Goal: Find specific page/section: Find specific page/section

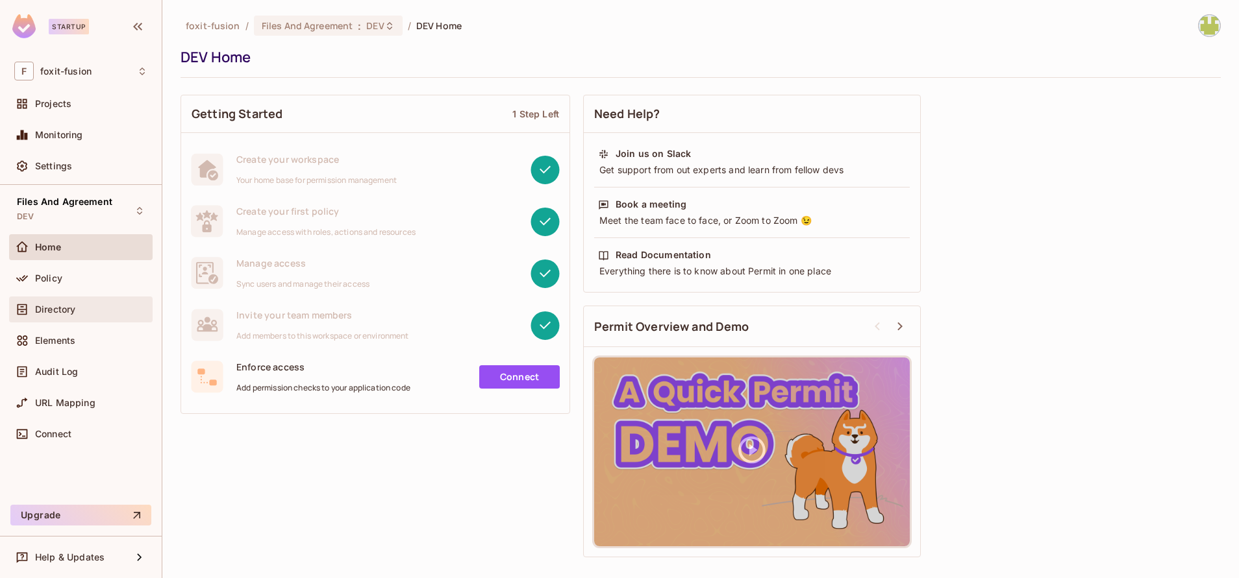
click at [56, 312] on span "Directory" at bounding box center [55, 309] width 40 height 10
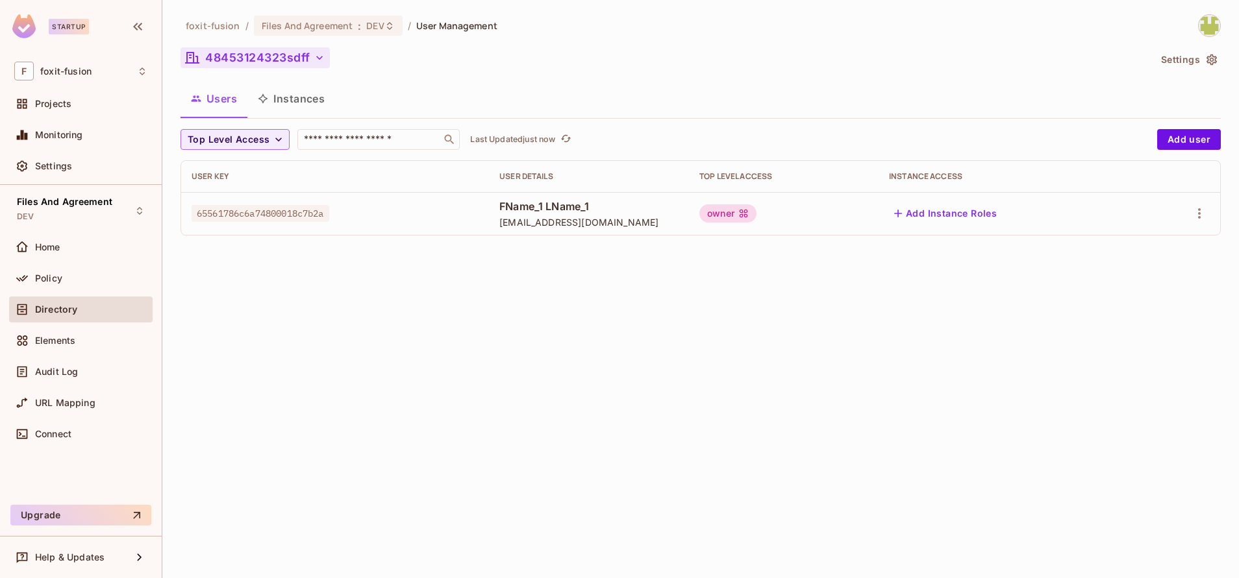
click at [262, 63] on button "48453124323sdff" at bounding box center [254, 57] width 149 height 21
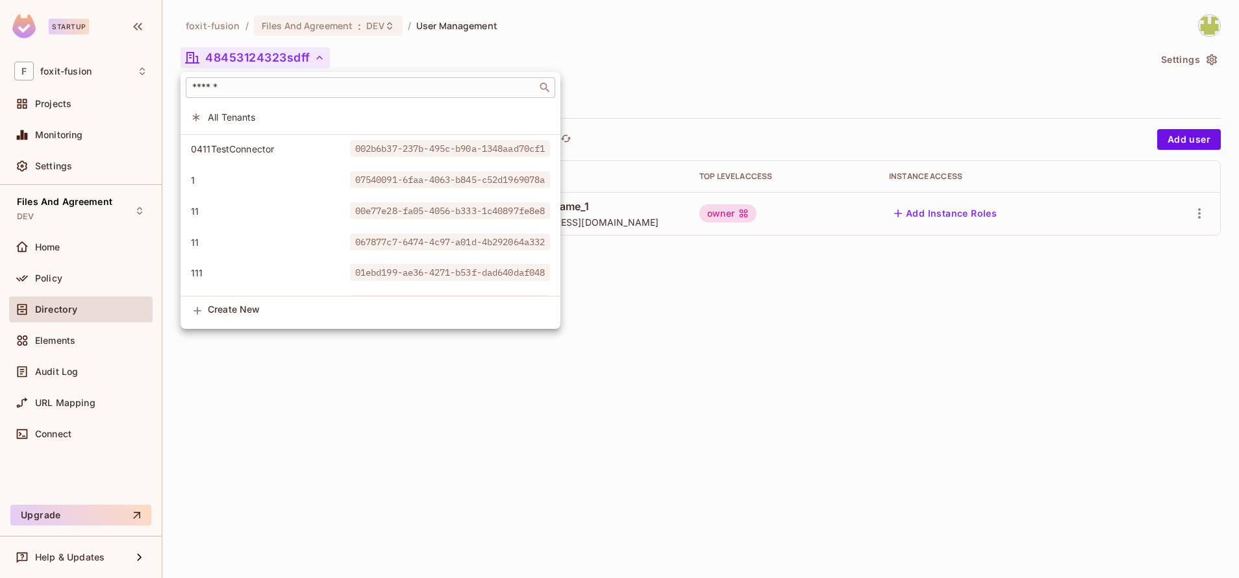
click at [267, 85] on input "text" at bounding box center [361, 87] width 343 height 13
paste input "**********"
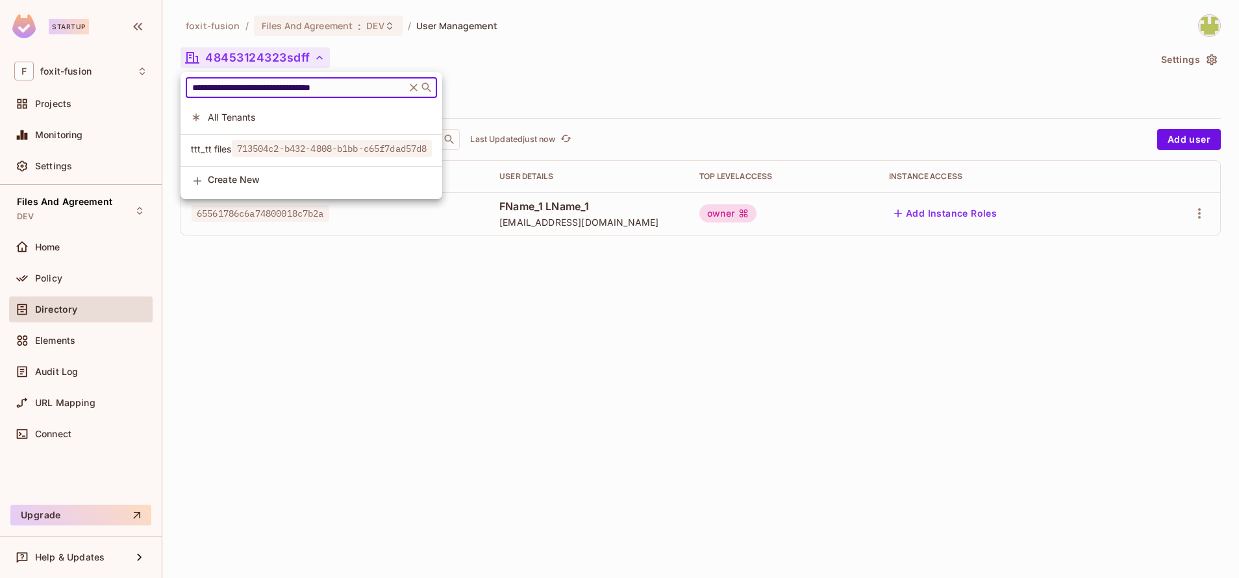
type input "**********"
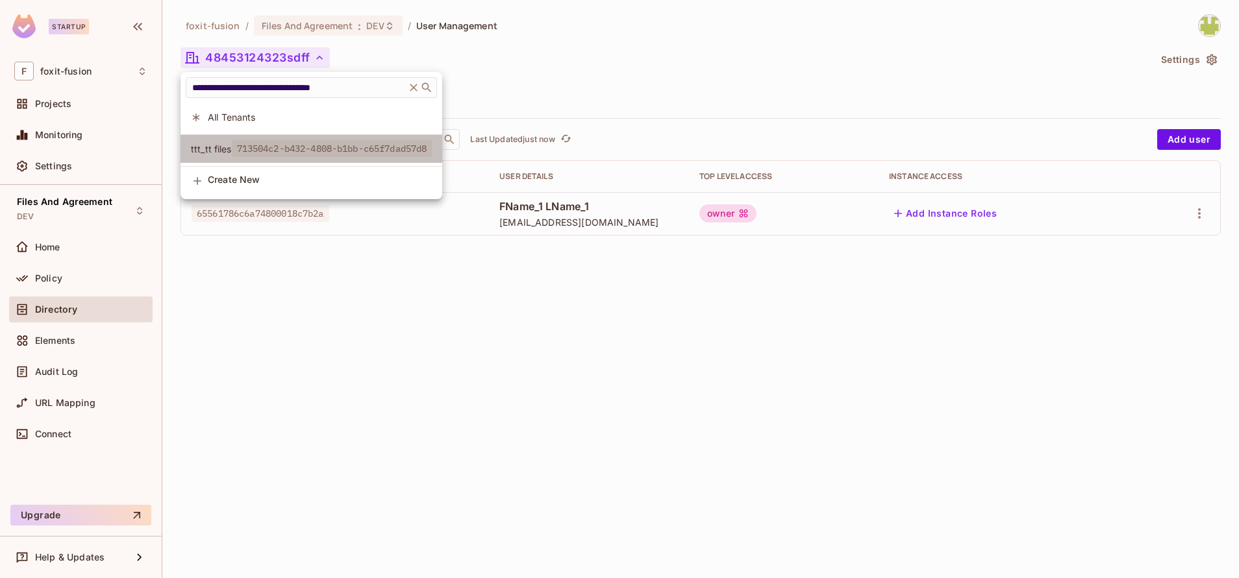
click at [256, 151] on span "713504c2-b432-4808-b1bb-c65f7dad57d8" at bounding box center [332, 148] width 201 height 17
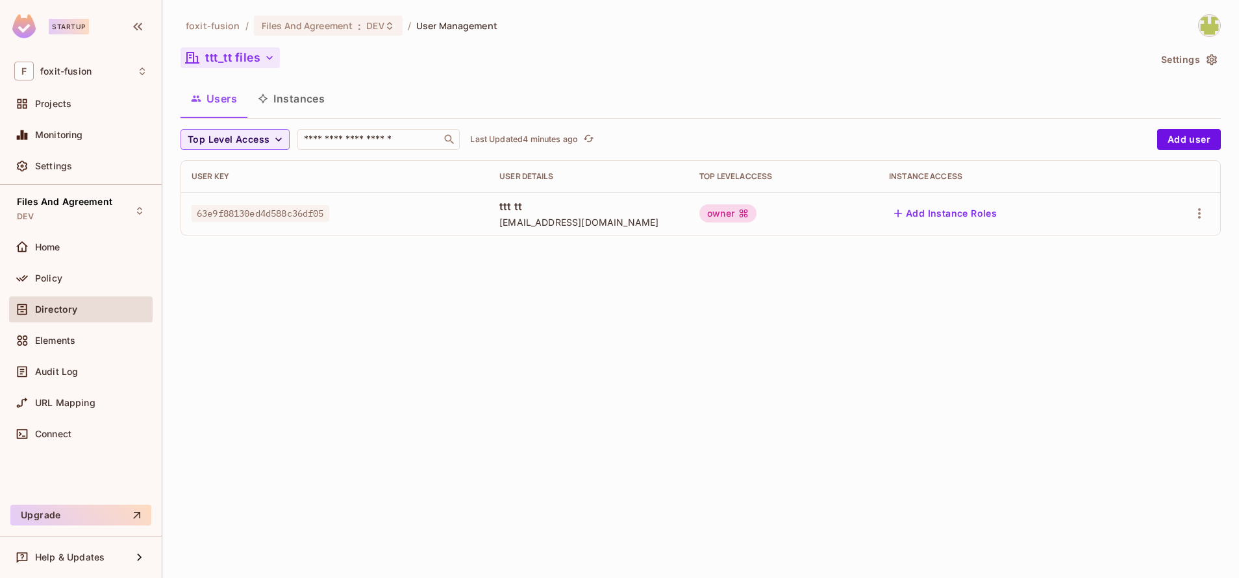
click at [232, 58] on button "ttt_tt files" at bounding box center [229, 57] width 99 height 21
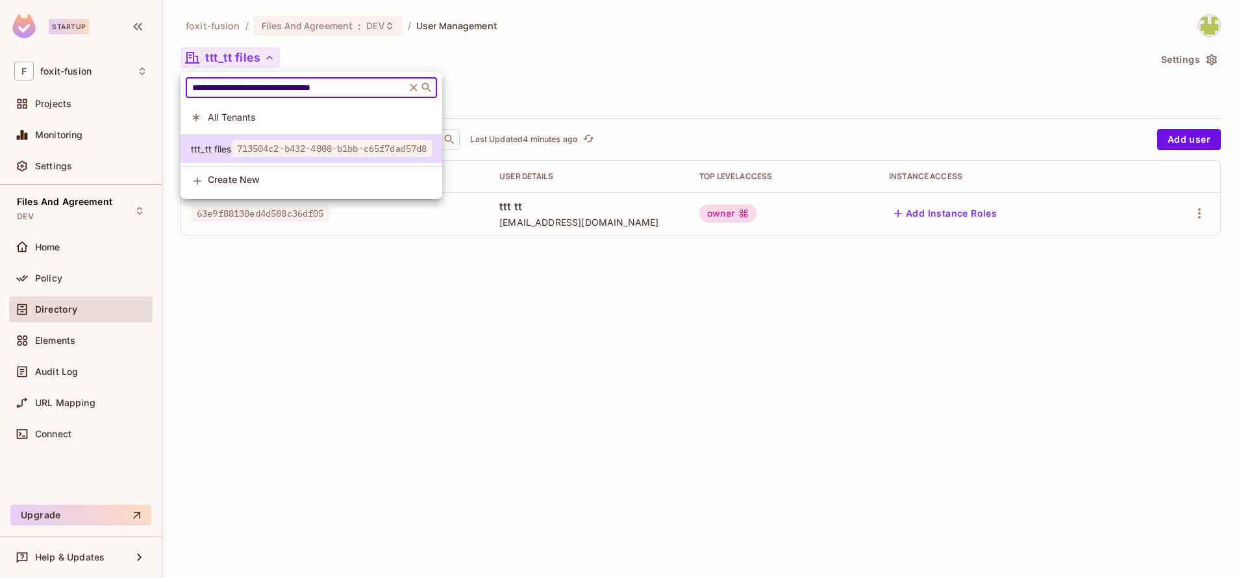
click at [300, 89] on input "**********" at bounding box center [296, 87] width 212 height 13
paste input "text"
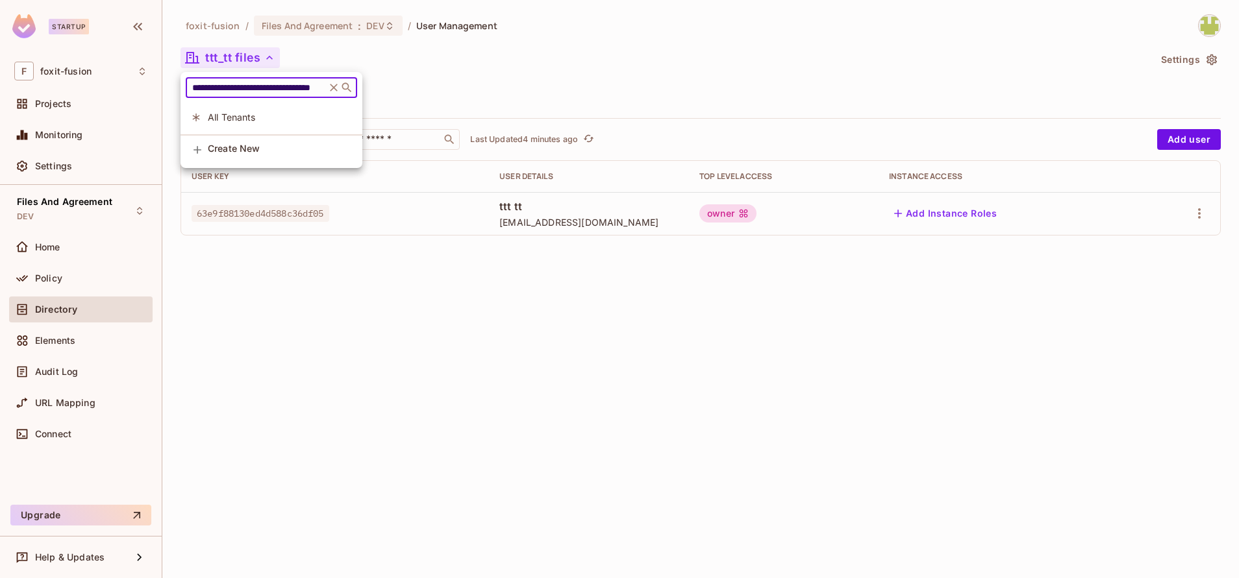
type input "**********"
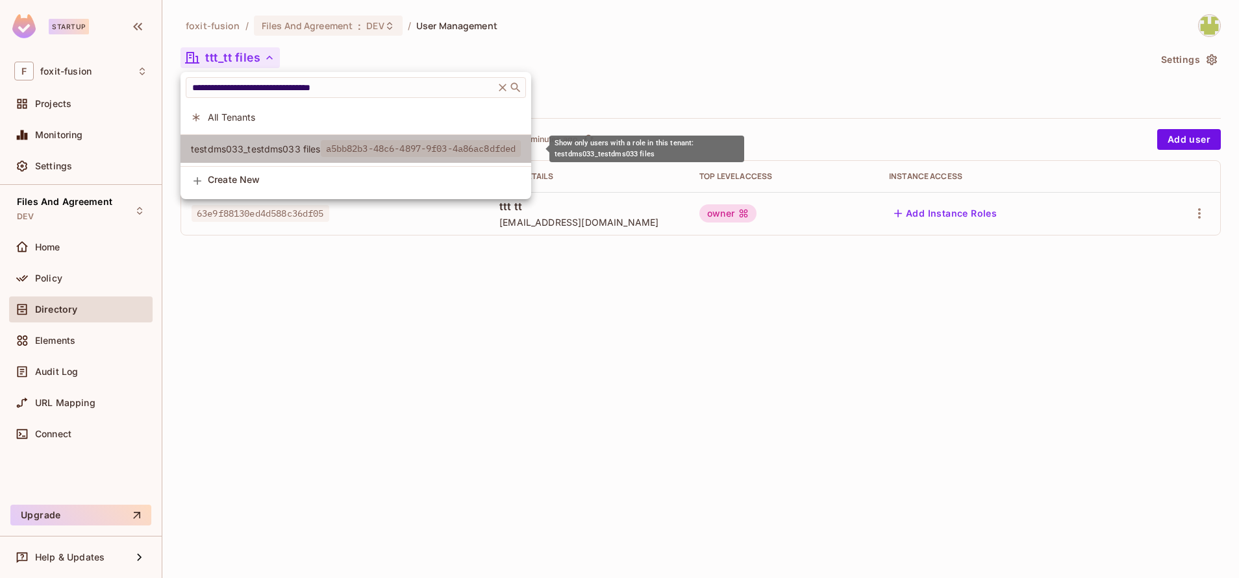
click at [358, 149] on span "a5bb82b3-48c6-4897-9f03-4a86ac8dfded" at bounding box center [421, 148] width 201 height 17
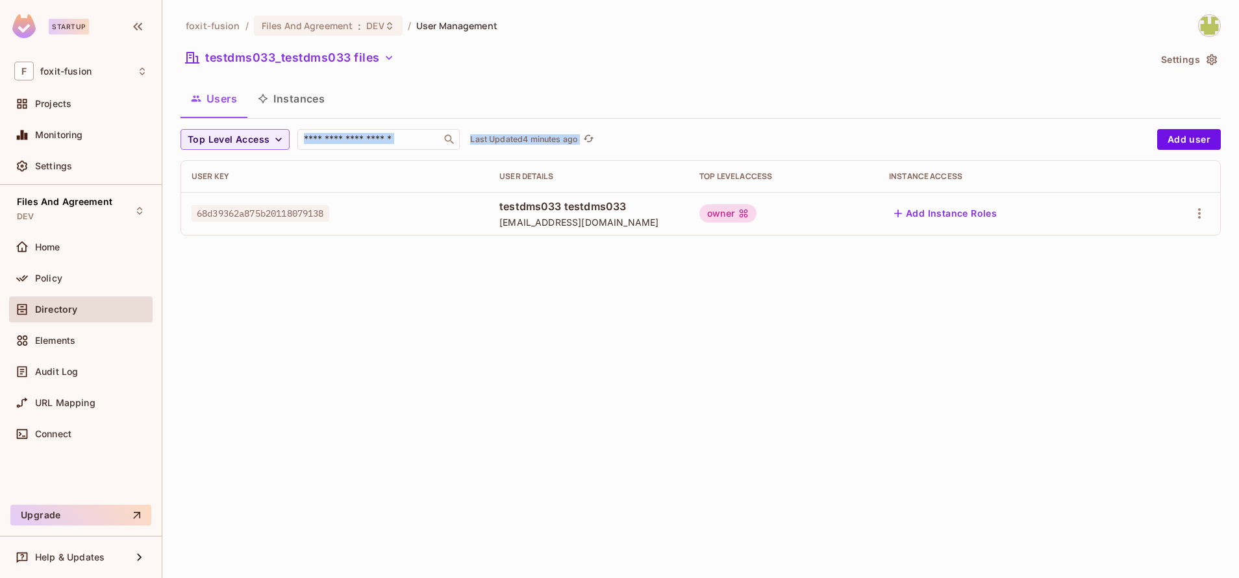
drag, startPoint x: 443, startPoint y: 60, endPoint x: 471, endPoint y: 309, distance: 250.8
click at [471, 309] on div "foxit-fusion / Files And Agreement : DEV / User Management testdms033_testdms03…" at bounding box center [700, 289] width 1076 height 578
drag, startPoint x: 471, startPoint y: 309, endPoint x: 585, endPoint y: 403, distance: 148.0
click at [585, 403] on div "foxit-fusion / Files And Agreement : DEV / User Management testdms033_testdms03…" at bounding box center [700, 289] width 1076 height 578
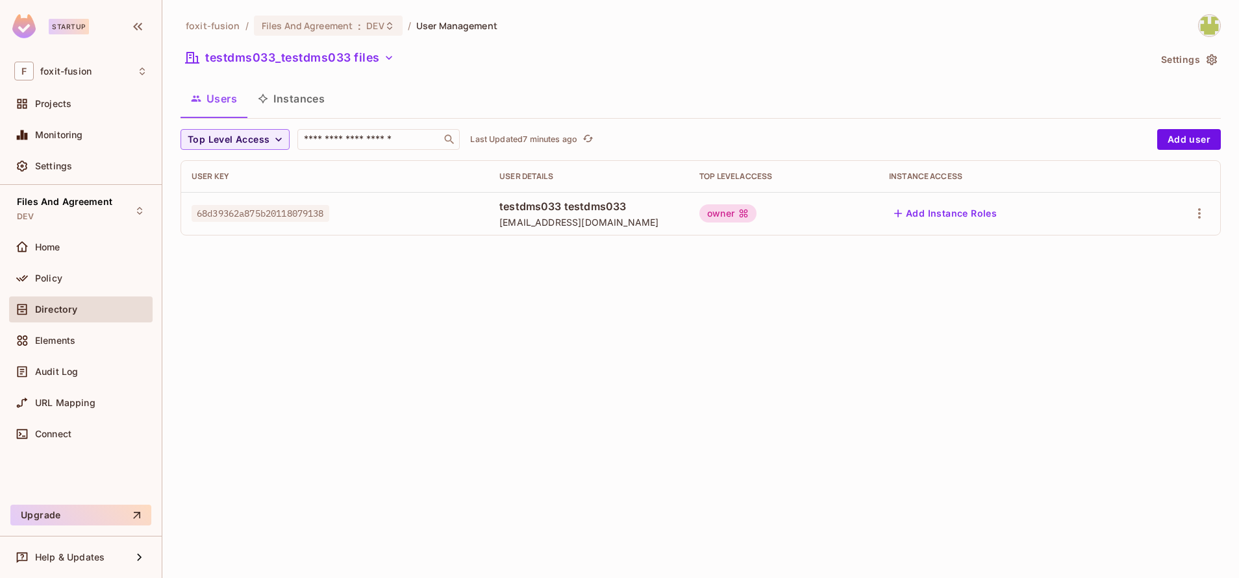
click at [906, 370] on div "foxit-fusion / Files And Agreement : DEV / User Management testdms033_testdms03…" at bounding box center [700, 289] width 1076 height 578
click at [92, 98] on div "Projects" at bounding box center [80, 104] width 133 height 16
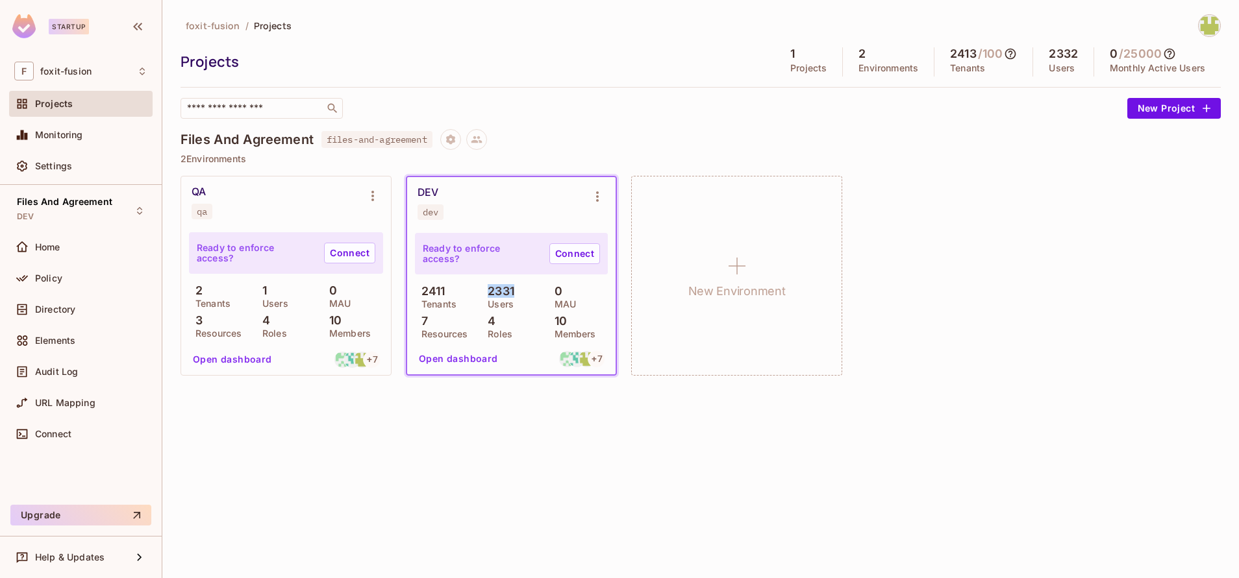
drag, startPoint x: 485, startPoint y: 295, endPoint x: 519, endPoint y: 292, distance: 33.9
click at [519, 292] on div "2331 Users" at bounding box center [511, 296] width 60 height 23
drag, startPoint x: 454, startPoint y: 296, endPoint x: 424, endPoint y: 293, distance: 30.7
click at [424, 293] on div "2411 Tenants" at bounding box center [445, 296] width 60 height 23
click at [555, 321] on p "10" at bounding box center [557, 321] width 19 height 13
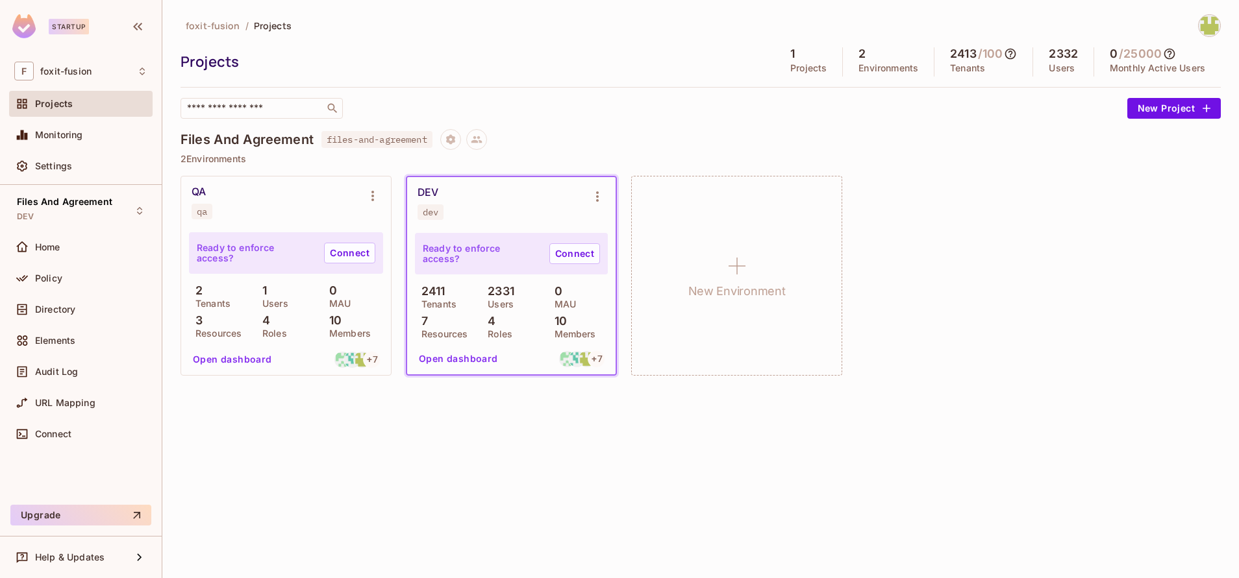
drag, startPoint x: 487, startPoint y: 301, endPoint x: 517, endPoint y: 291, distance: 31.4
click at [517, 291] on div "2331 Users" at bounding box center [511, 296] width 60 height 23
click at [681, 489] on div "foxit-fusion / Projects Projects 1 Projects 2 Environments 2413 / 100 Tenants 2…" at bounding box center [700, 289] width 1076 height 578
click at [599, 417] on div "foxit-fusion / Projects Projects 1 Projects 2 Environments 2413 / 100 Tenants 2…" at bounding box center [700, 289] width 1076 height 578
drag, startPoint x: 421, startPoint y: 297, endPoint x: 522, endPoint y: 305, distance: 101.0
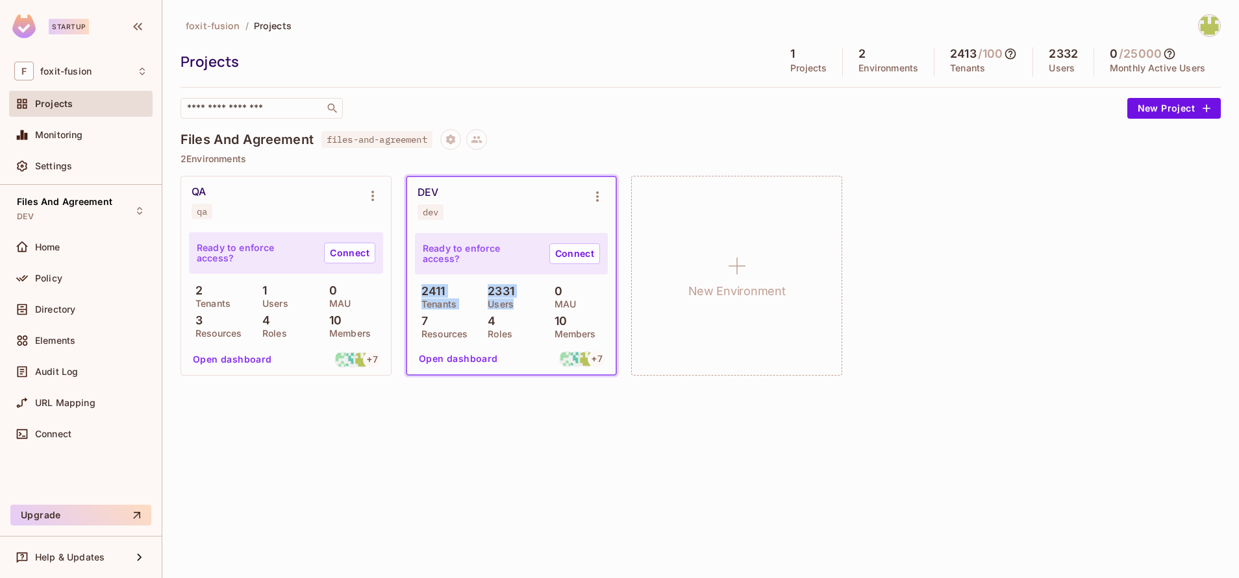
click at [522, 305] on div "2411 Tenants 2331 Users 0 MAU 7 Resources 4 Roles 10 Members" at bounding box center [511, 311] width 193 height 53
click at [528, 411] on div "foxit-fusion / Projects Projects 1 Projects 2 Environments 2413 / 100 Tenants 2…" at bounding box center [700, 289] width 1076 height 578
click at [43, 317] on div "Directory" at bounding box center [80, 310] width 143 height 26
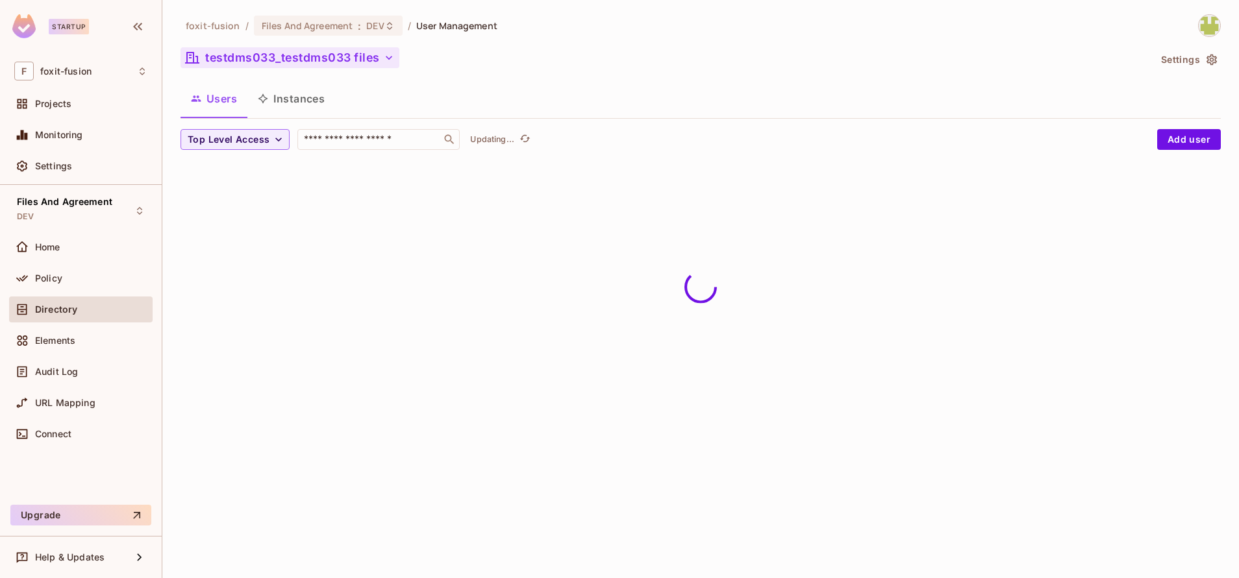
click at [312, 64] on button "testdms033_testdms033 files" at bounding box center [289, 57] width 219 height 21
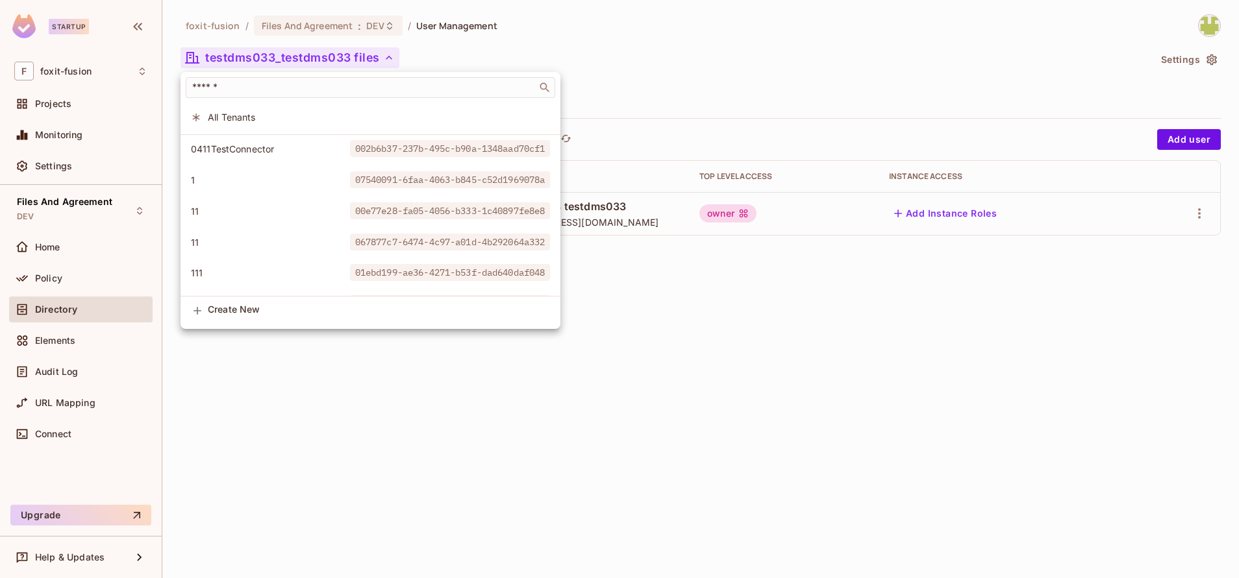
click at [478, 352] on div at bounding box center [619, 289] width 1239 height 578
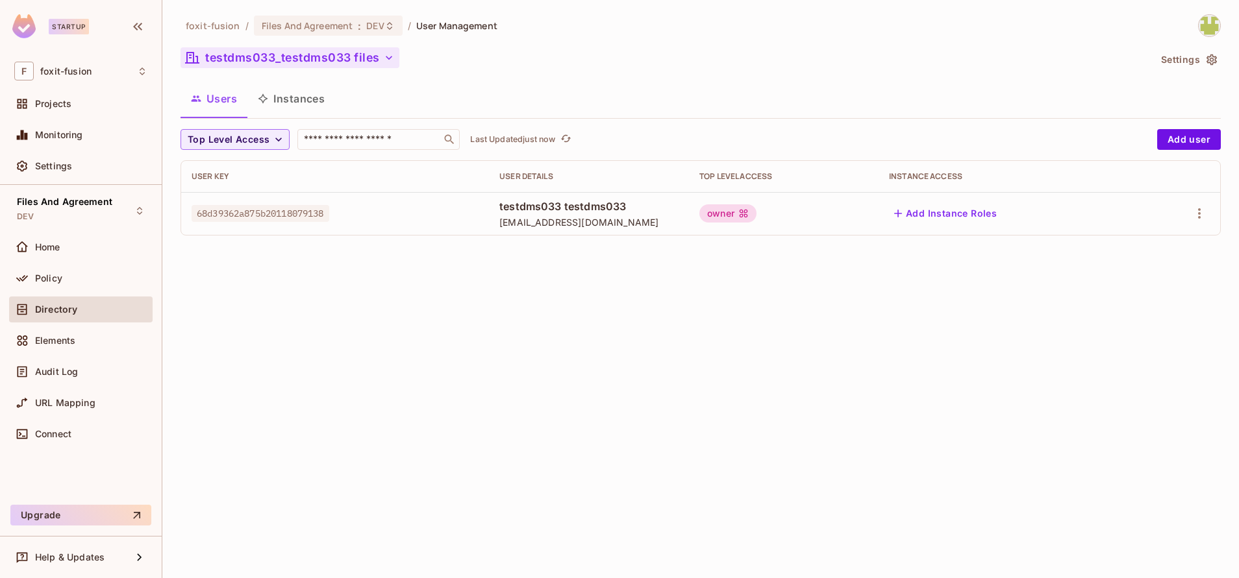
click at [257, 53] on button "testdms033_testdms033 files" at bounding box center [289, 57] width 219 height 21
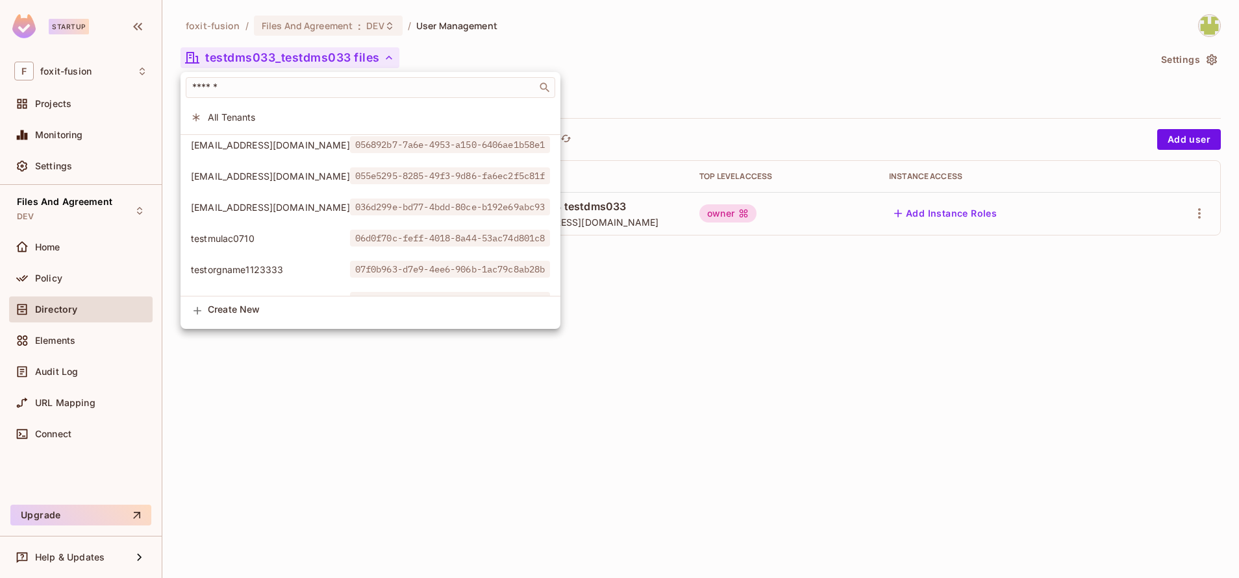
scroll to position [2963, 0]
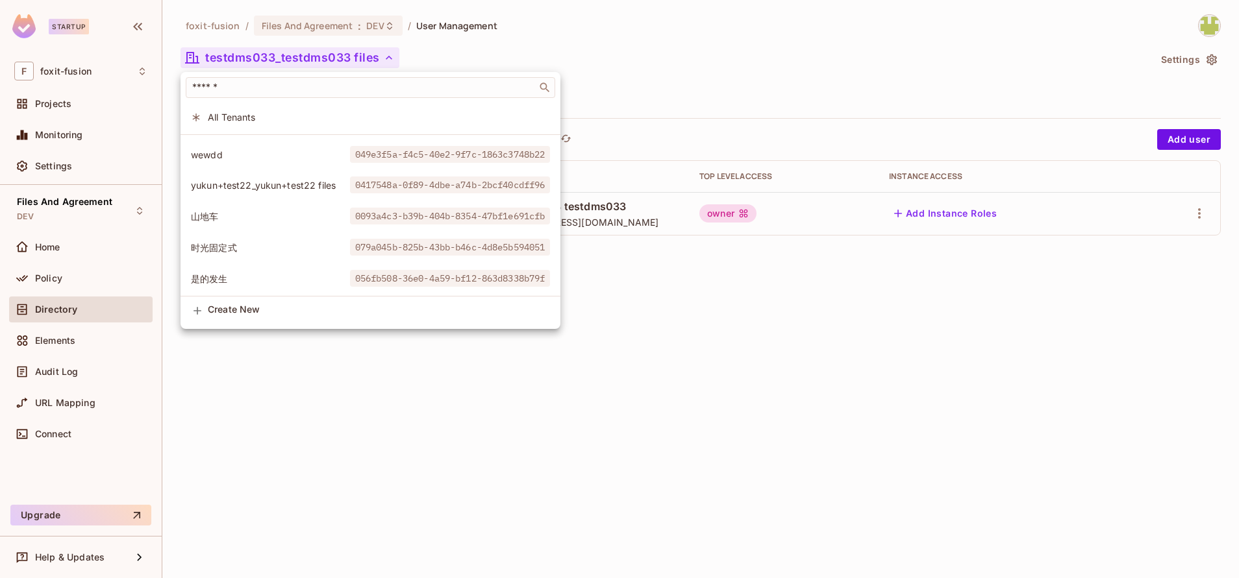
click at [583, 390] on div at bounding box center [619, 289] width 1239 height 578
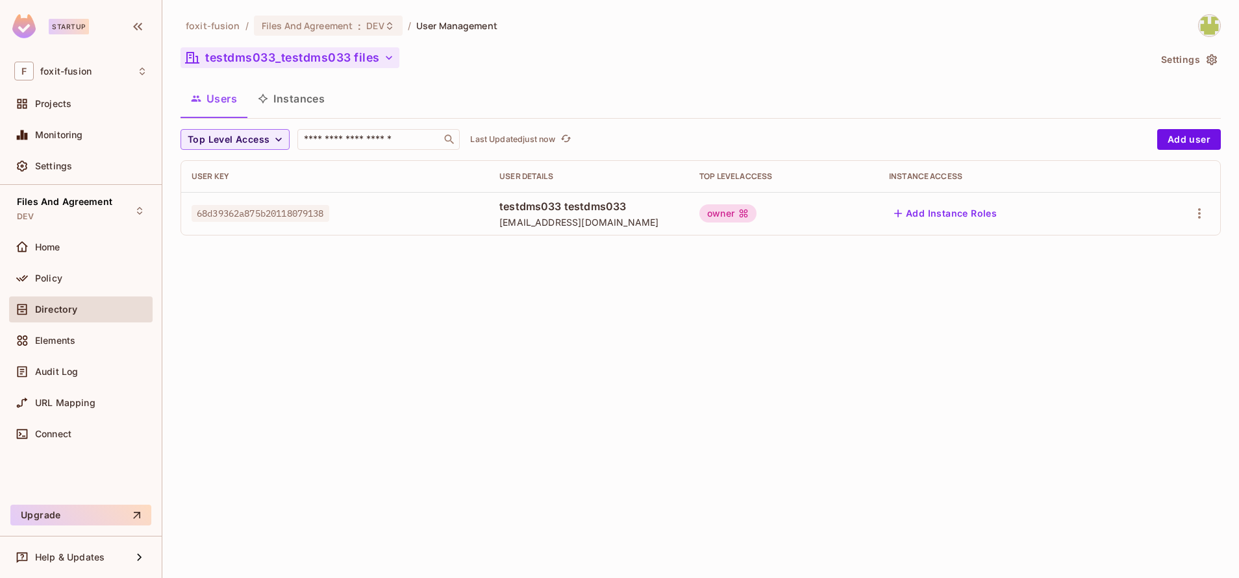
click at [286, 49] on button "testdms033_testdms033 files" at bounding box center [289, 57] width 219 height 21
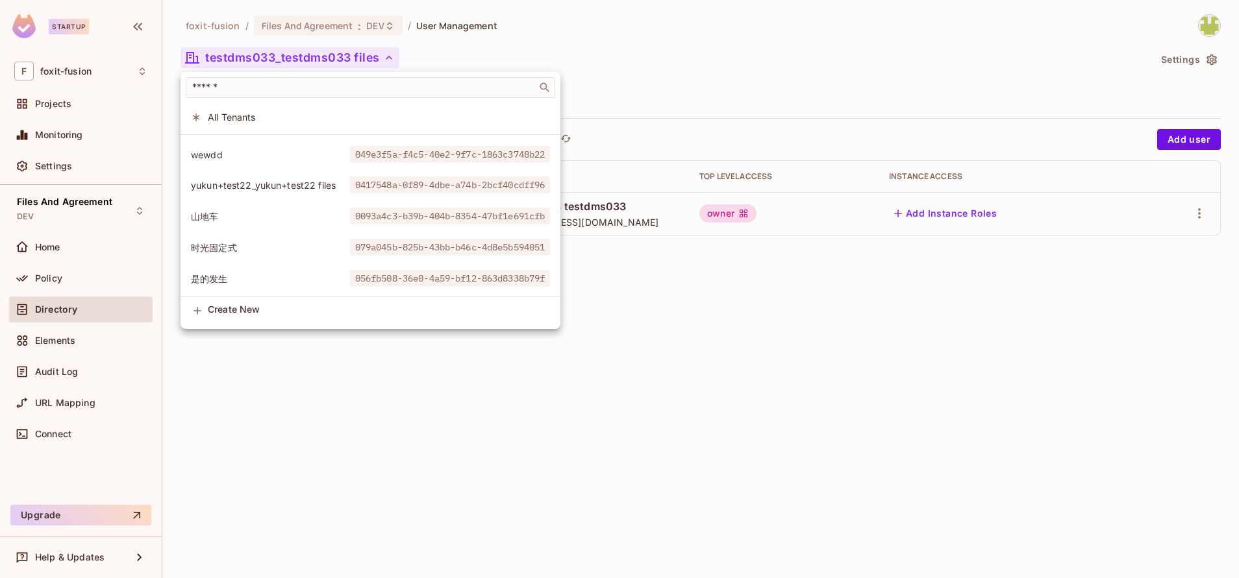
click at [639, 345] on div at bounding box center [619, 289] width 1239 height 578
